Goal: Information Seeking & Learning: Learn about a topic

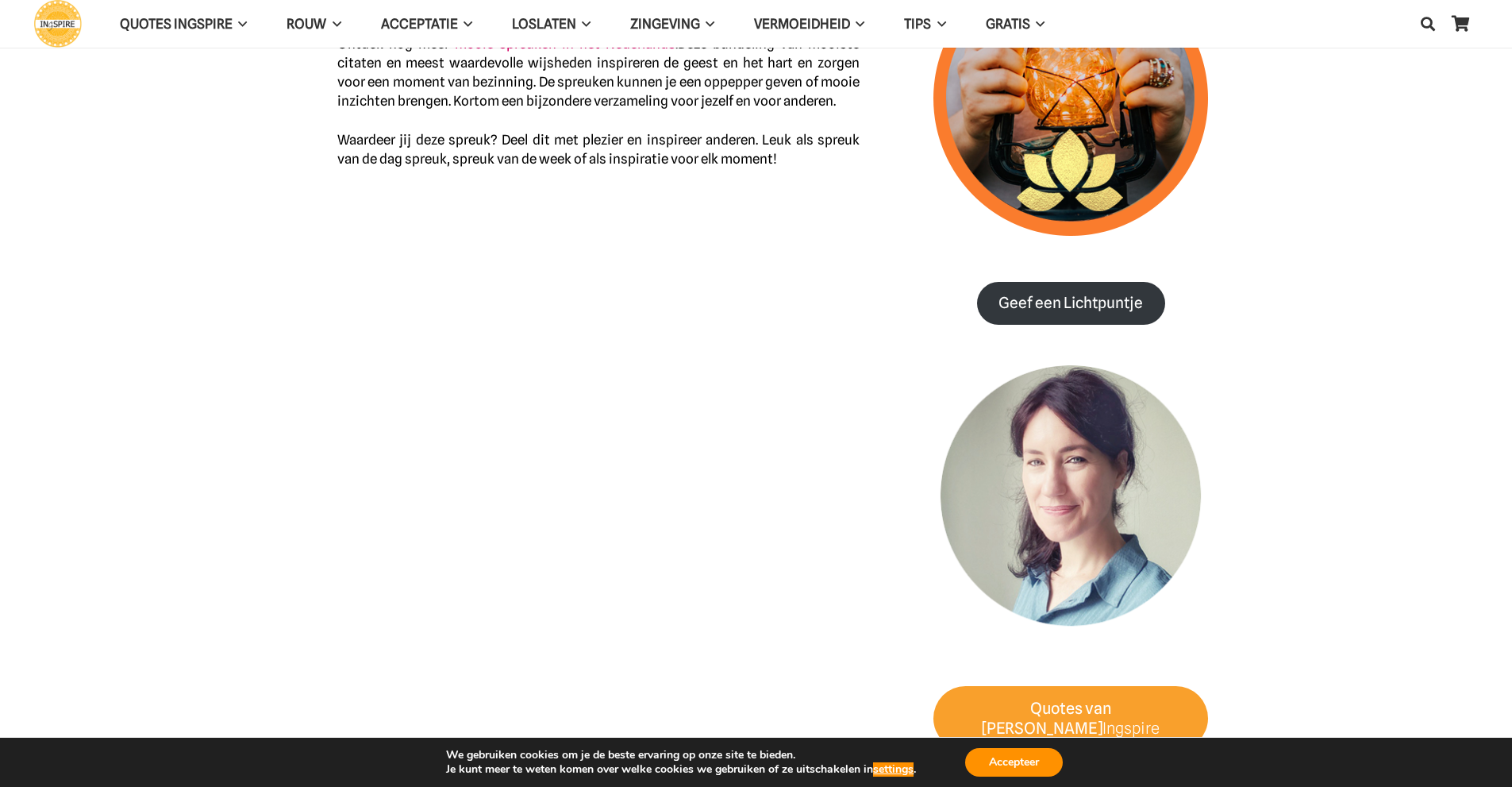
scroll to position [1377, 0]
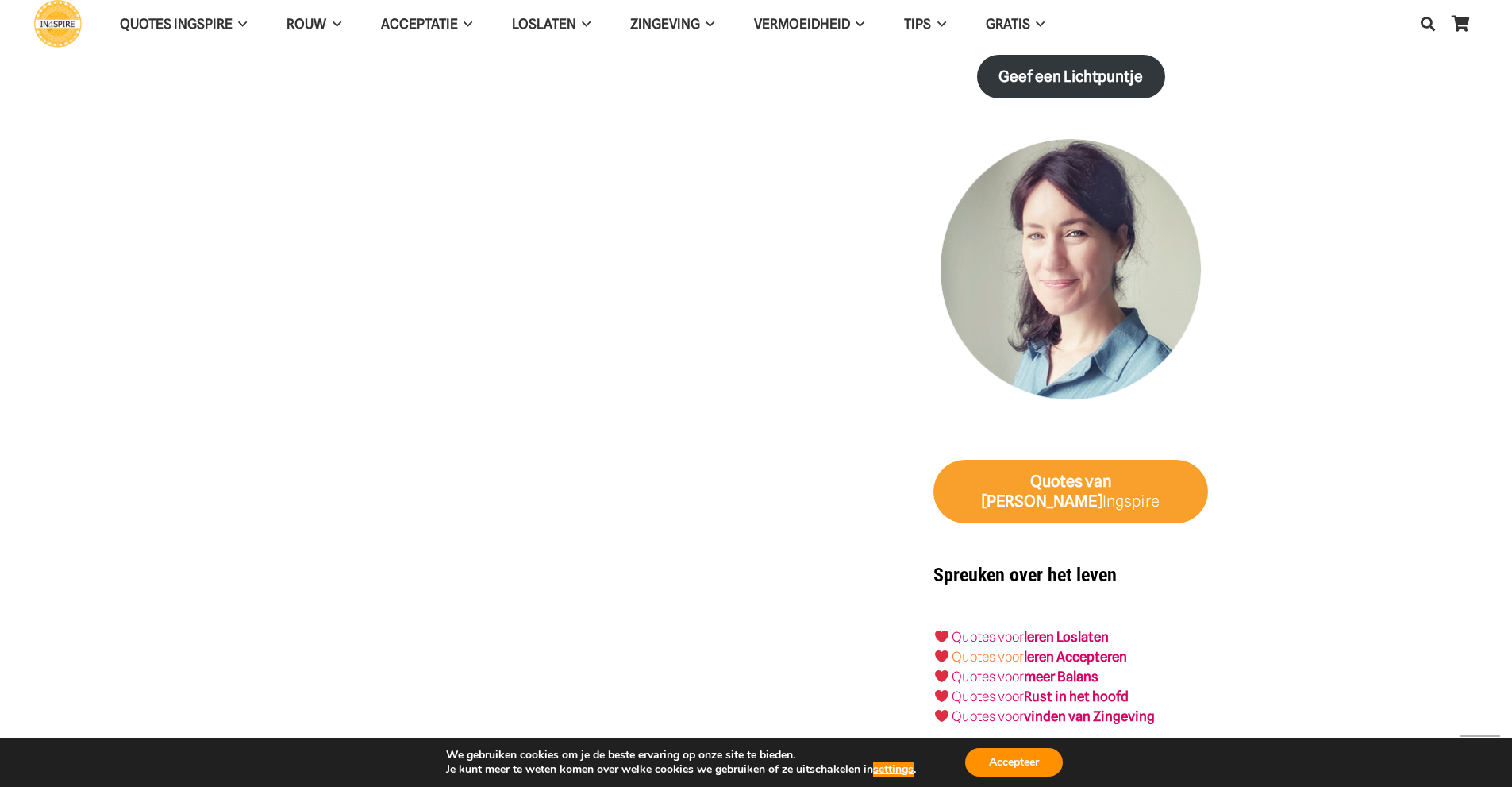
click at [984, 649] on link "Quotes voor" at bounding box center [988, 657] width 73 height 16
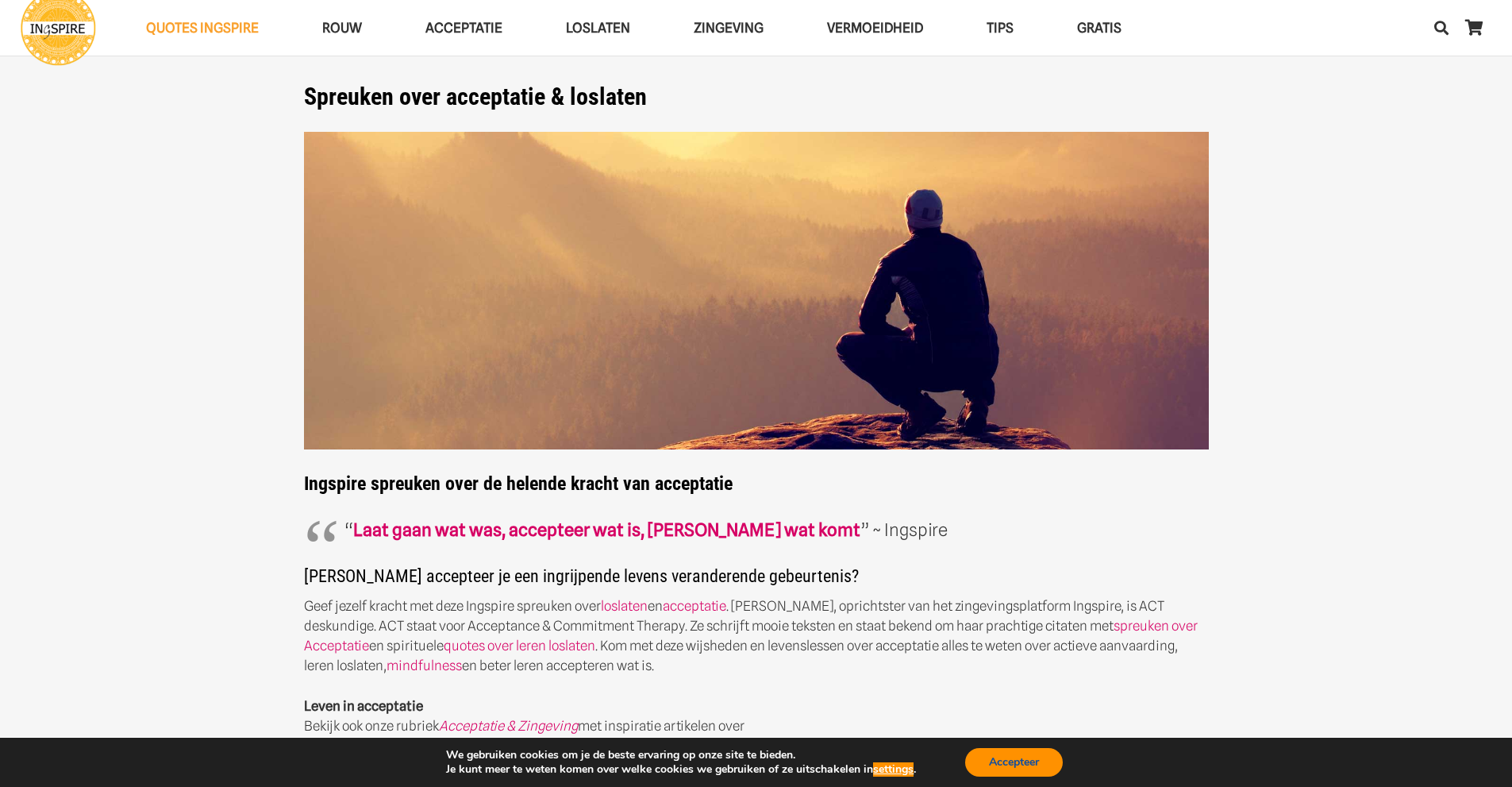
drag, startPoint x: 1011, startPoint y: 766, endPoint x: 970, endPoint y: 739, distance: 49.1
click at [1011, 765] on button "Accepteer" at bounding box center [1015, 763] width 98 height 29
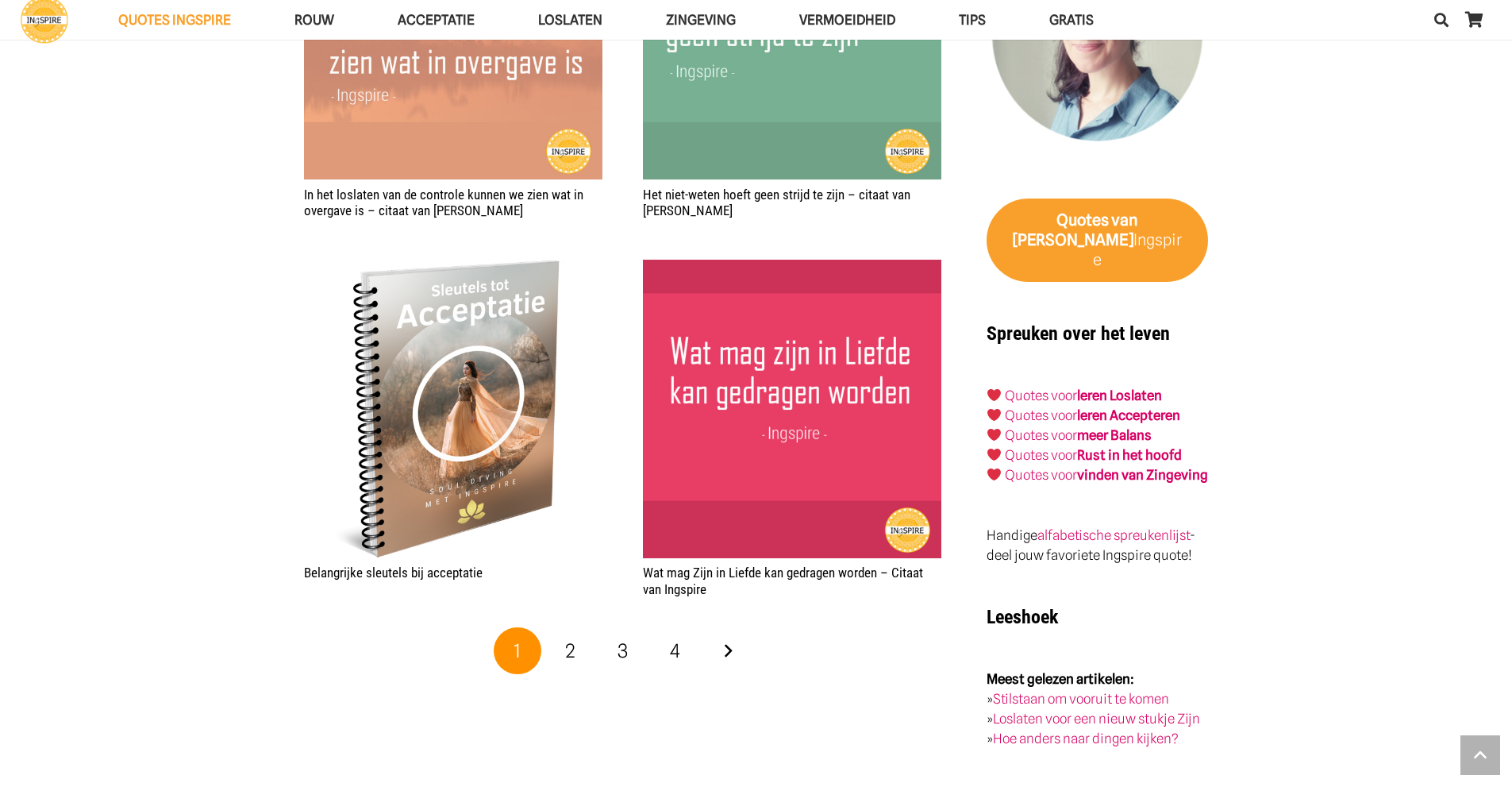
scroll to position [2741, 0]
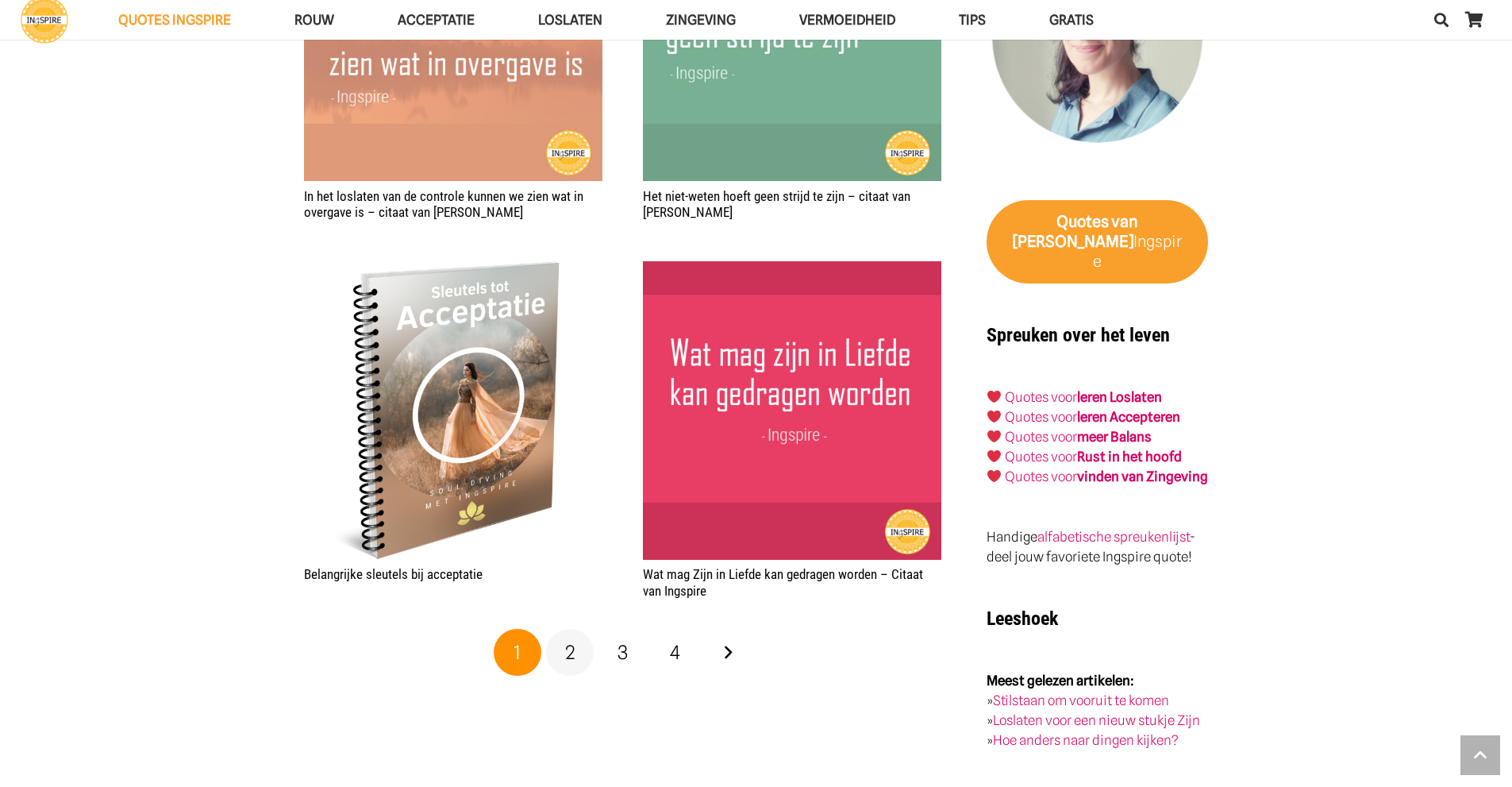
click at [572, 655] on span "2" at bounding box center [571, 652] width 10 height 23
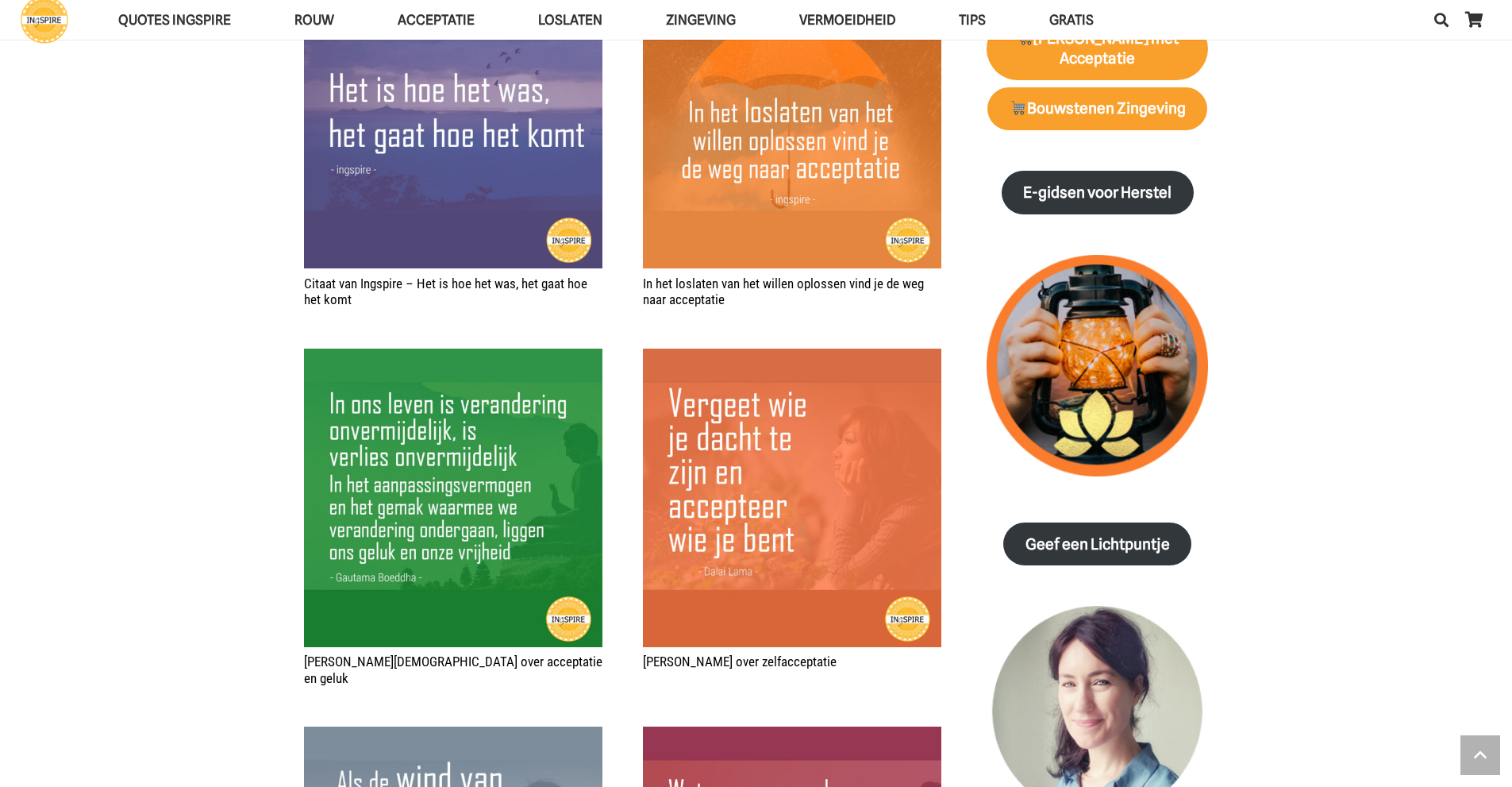
scroll to position [2755, 0]
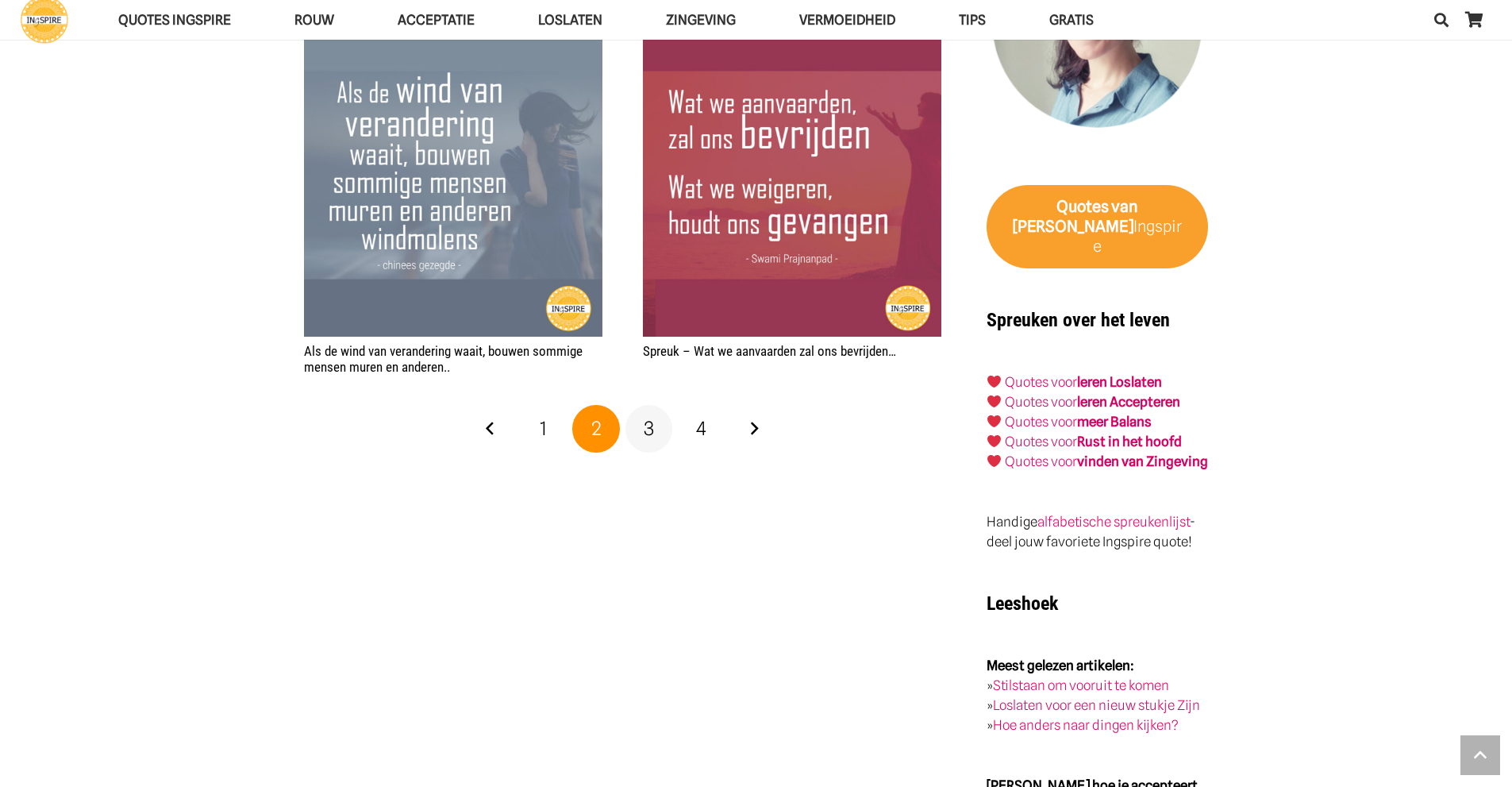
click at [647, 417] on span "3" at bounding box center [649, 428] width 10 height 23
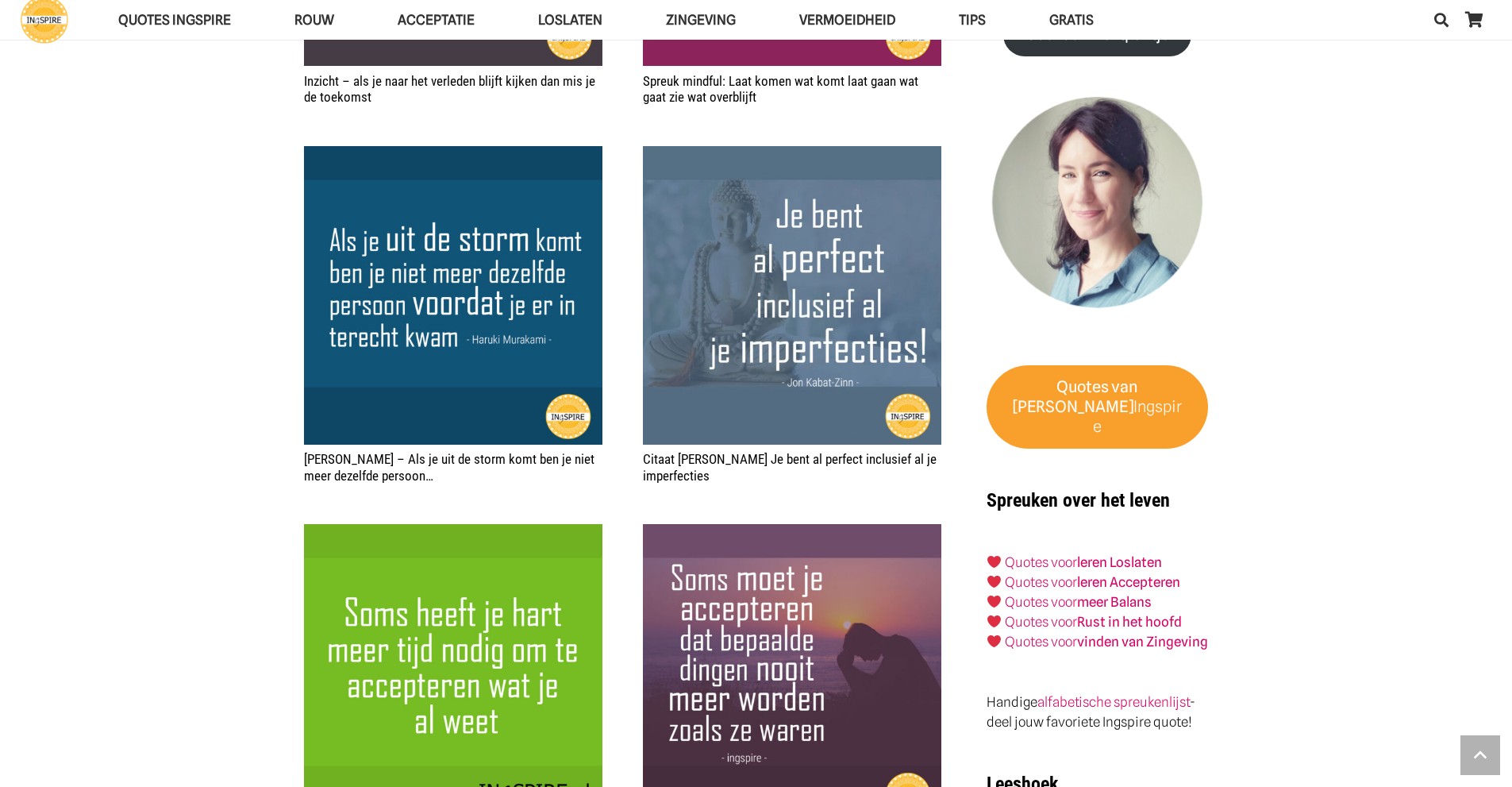
scroll to position [2755, 0]
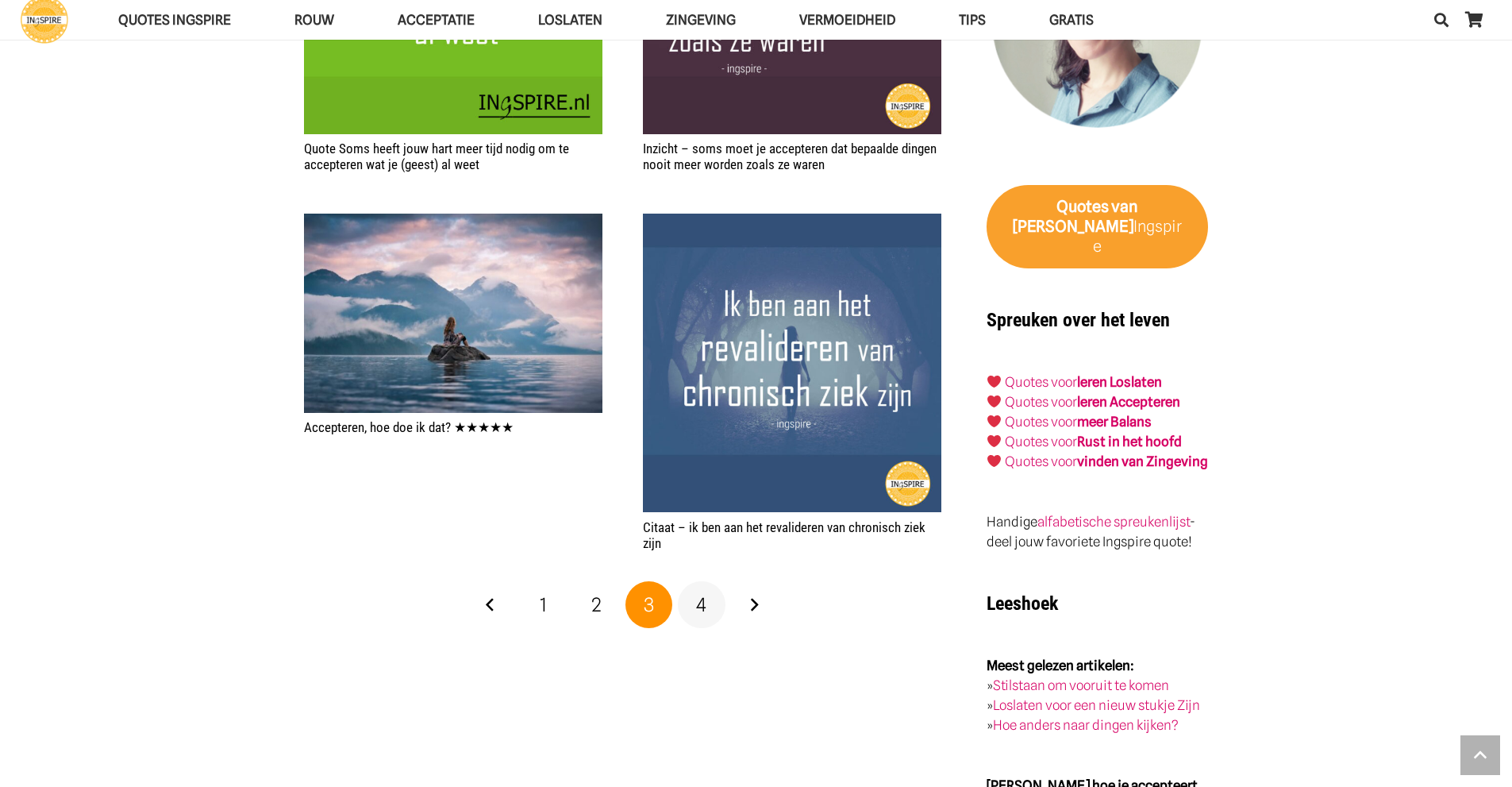
click at [704, 609] on span "4" at bounding box center [702, 605] width 10 height 23
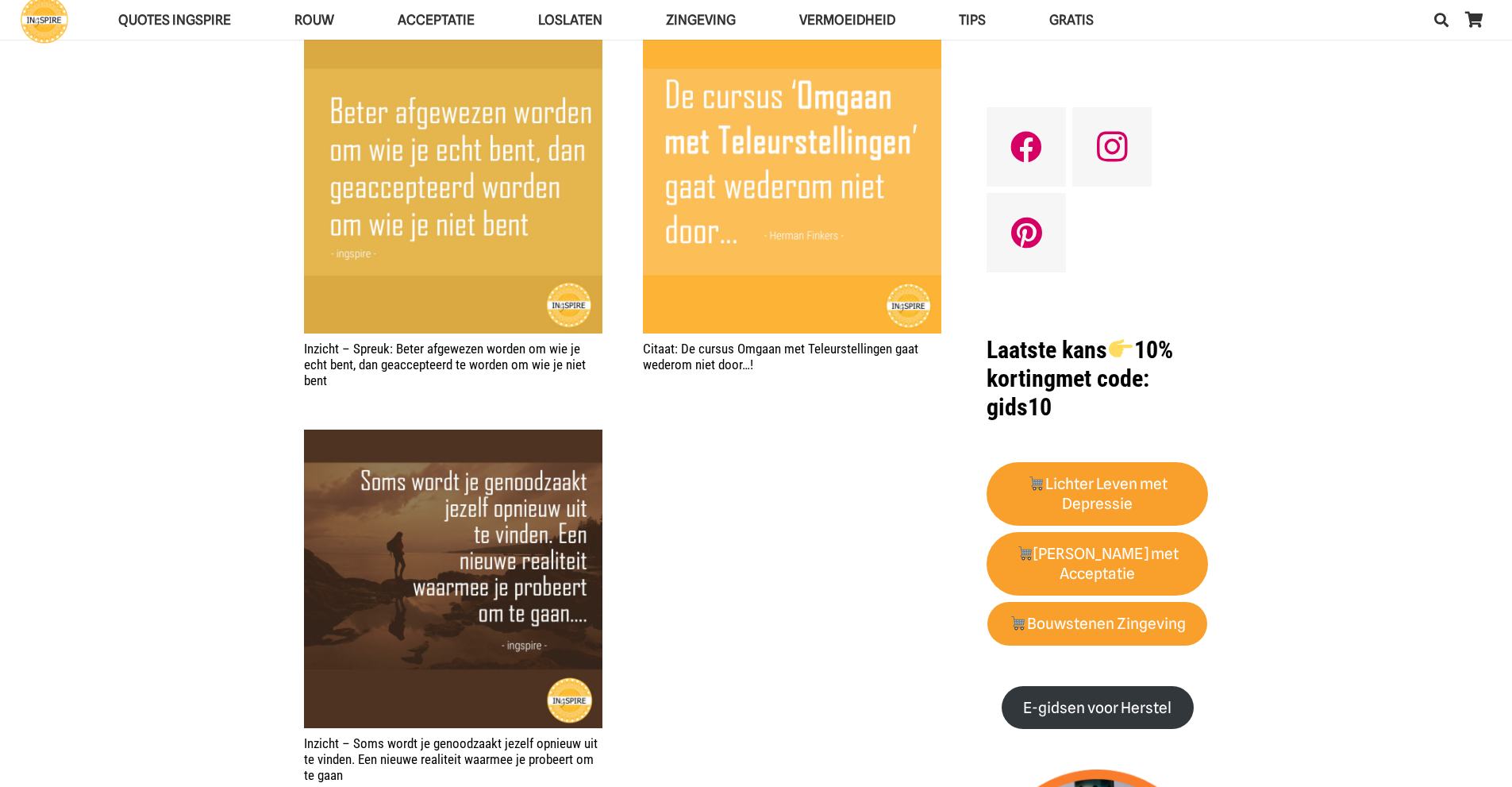
scroll to position [1377, 0]
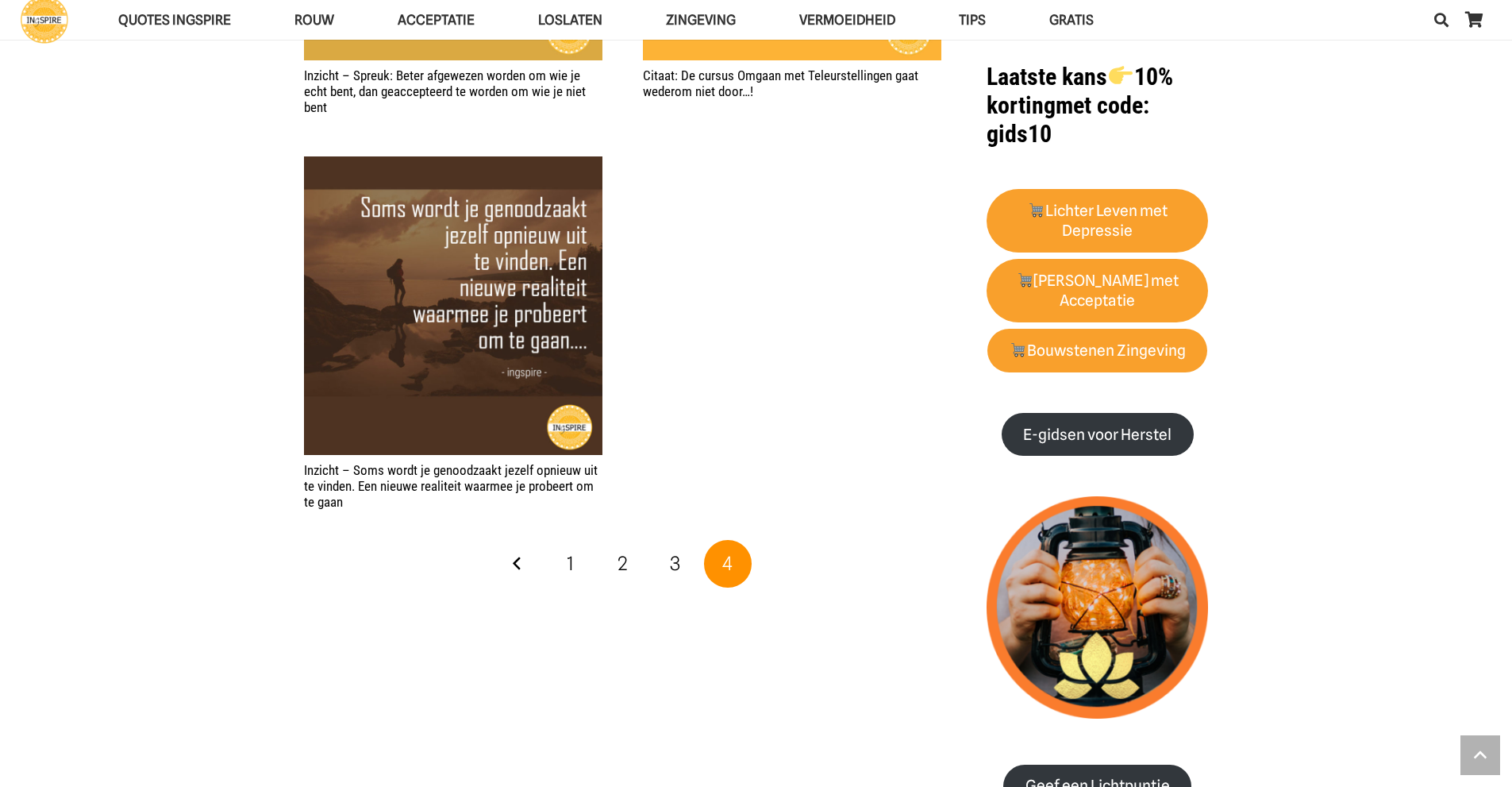
drag, startPoint x: 433, startPoint y: 438, endPoint x: 413, endPoint y: 385, distance: 56.6
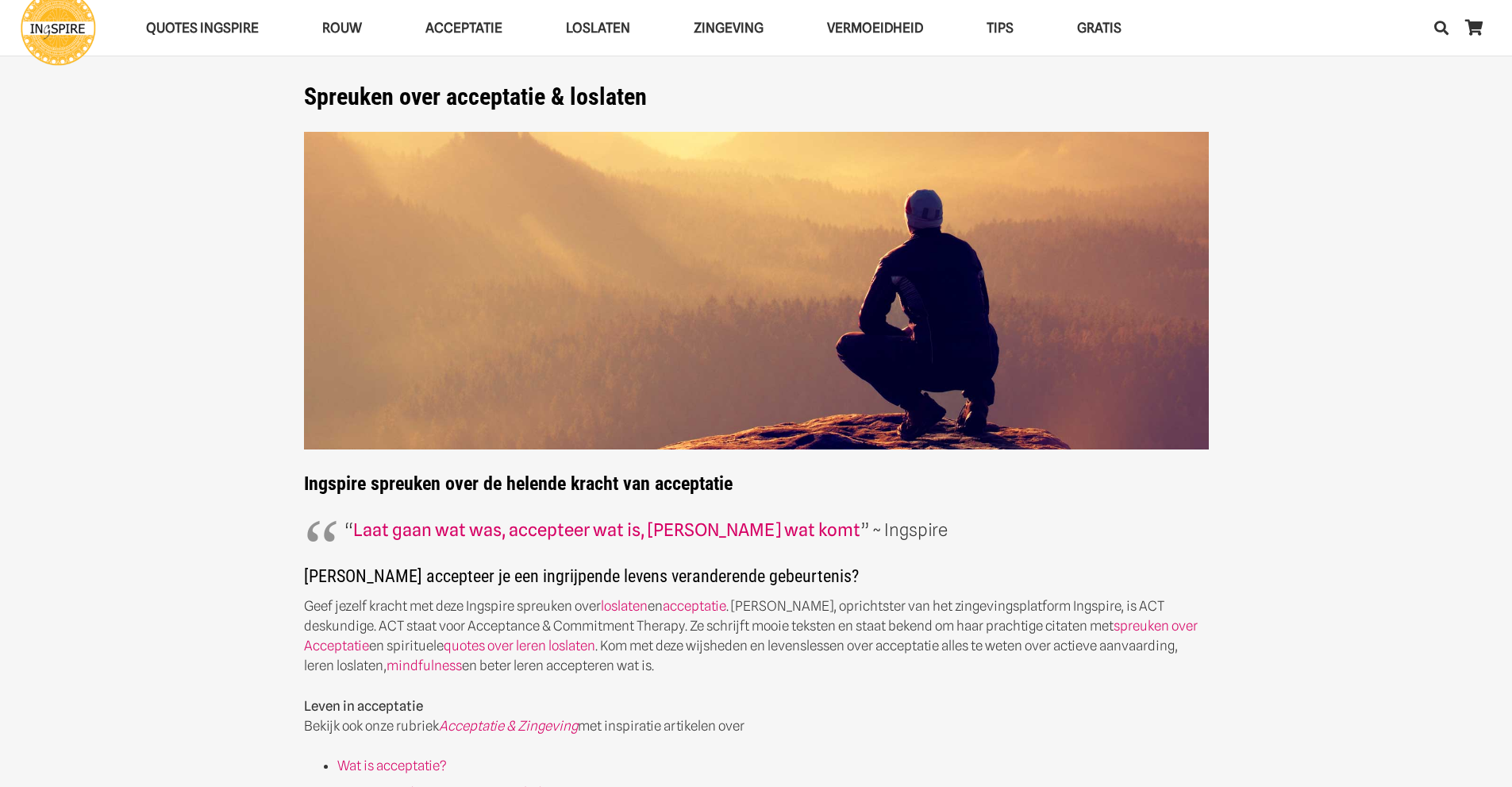
scroll to position [689, 0]
